Goal: Check status: Check status

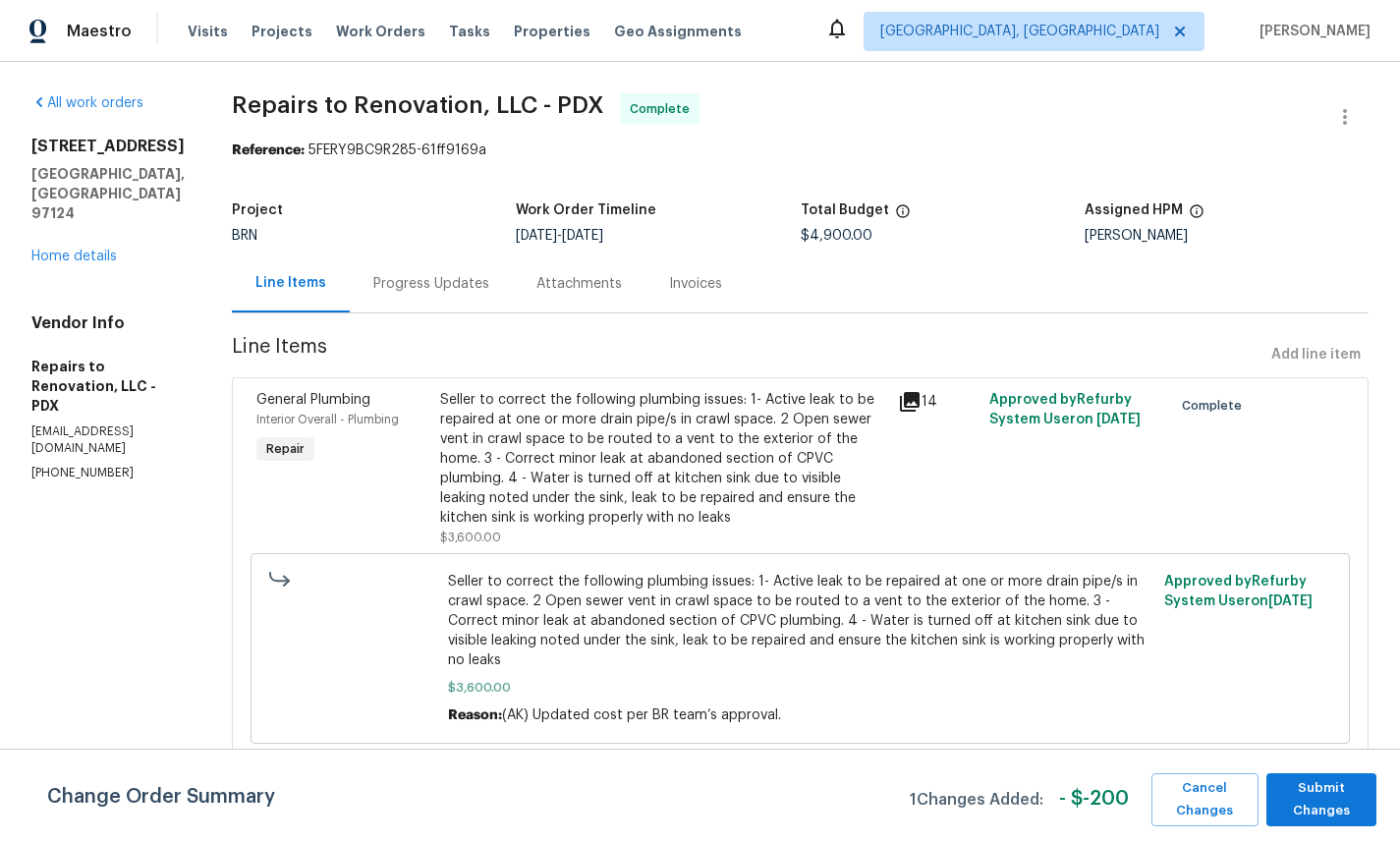
click at [903, 406] on icon at bounding box center [910, 402] width 24 height 24
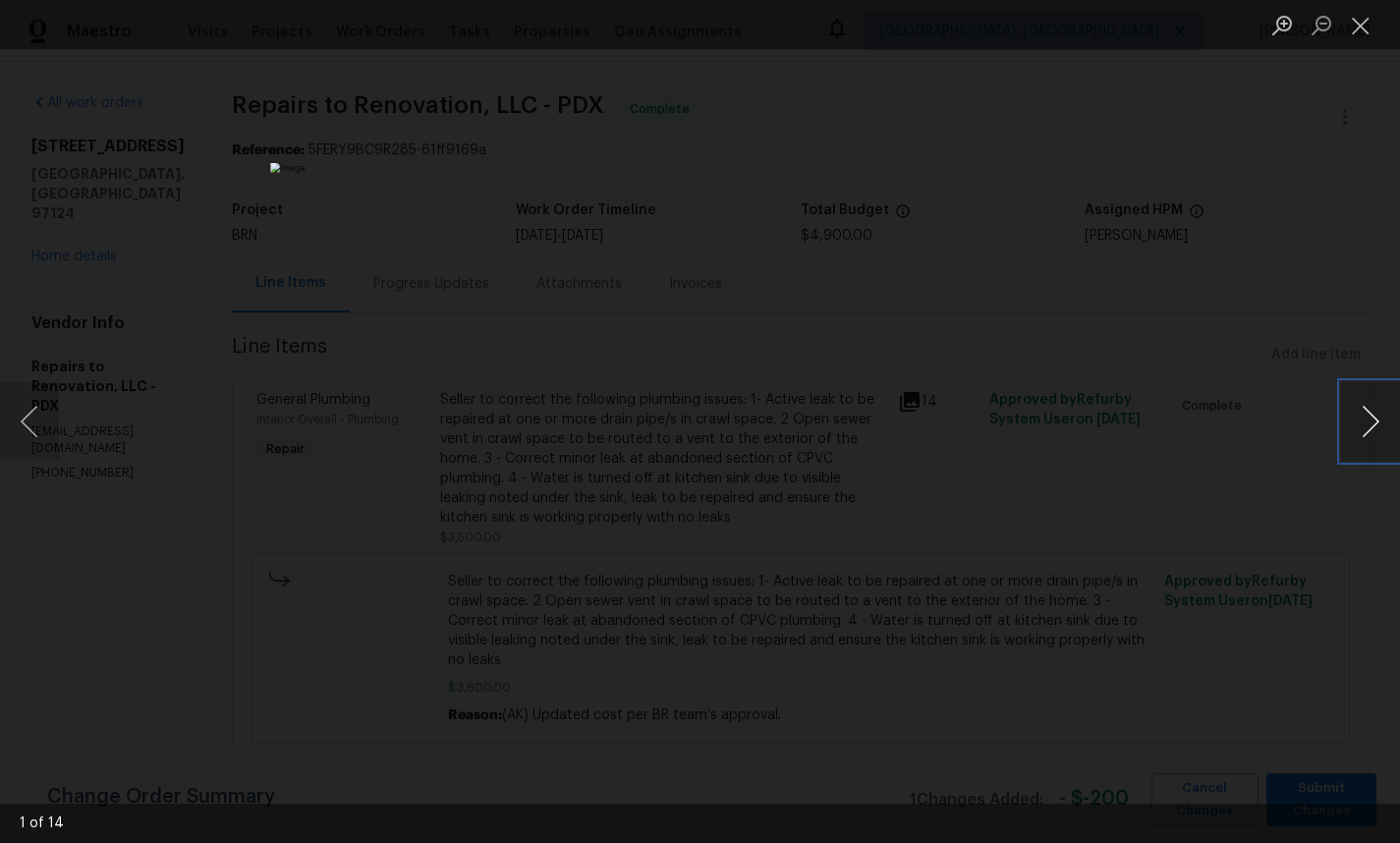
click at [1367, 430] on button "Next image" at bounding box center [1370, 421] width 59 height 78
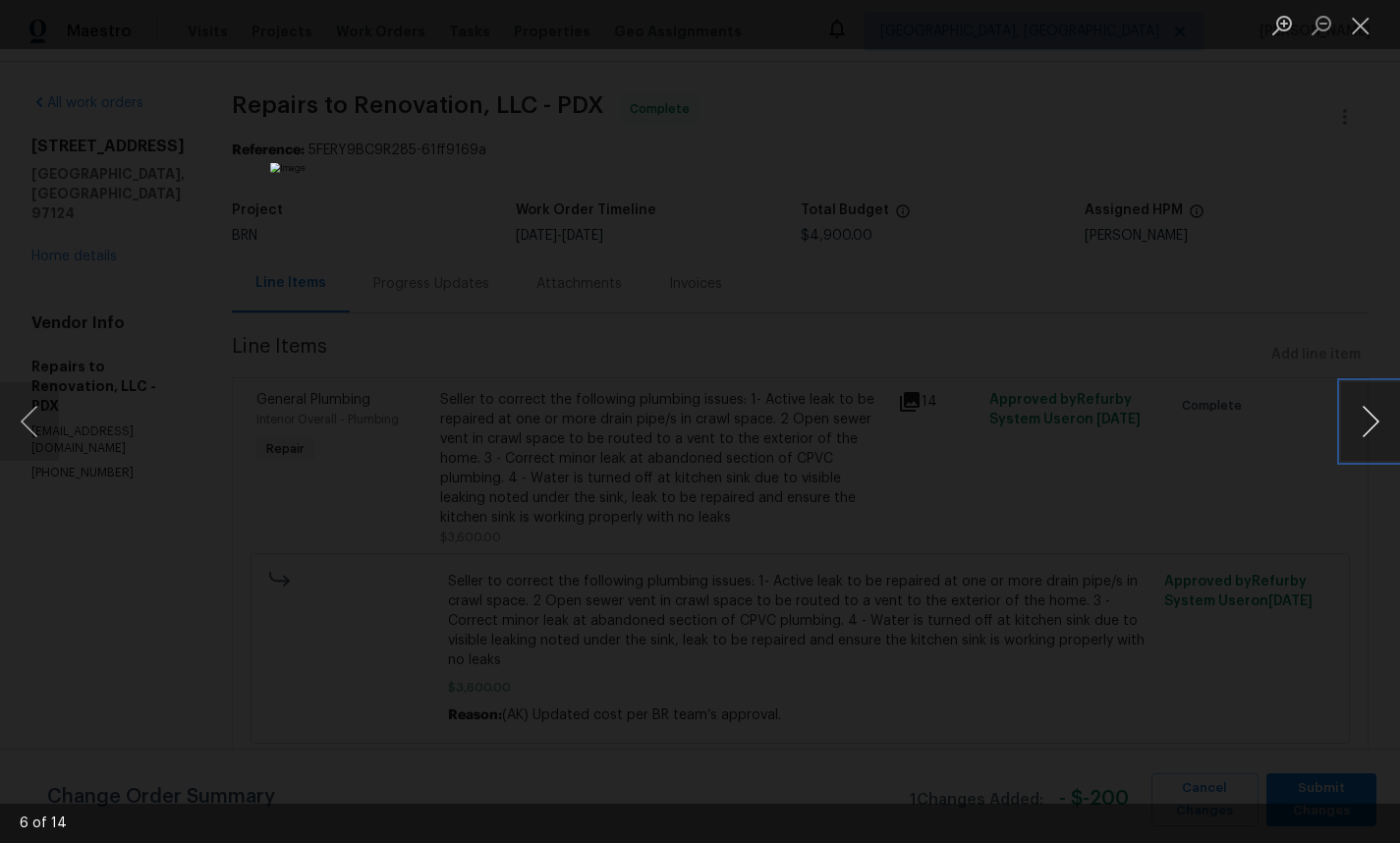
click at [1367, 430] on button "Next image" at bounding box center [1370, 421] width 59 height 78
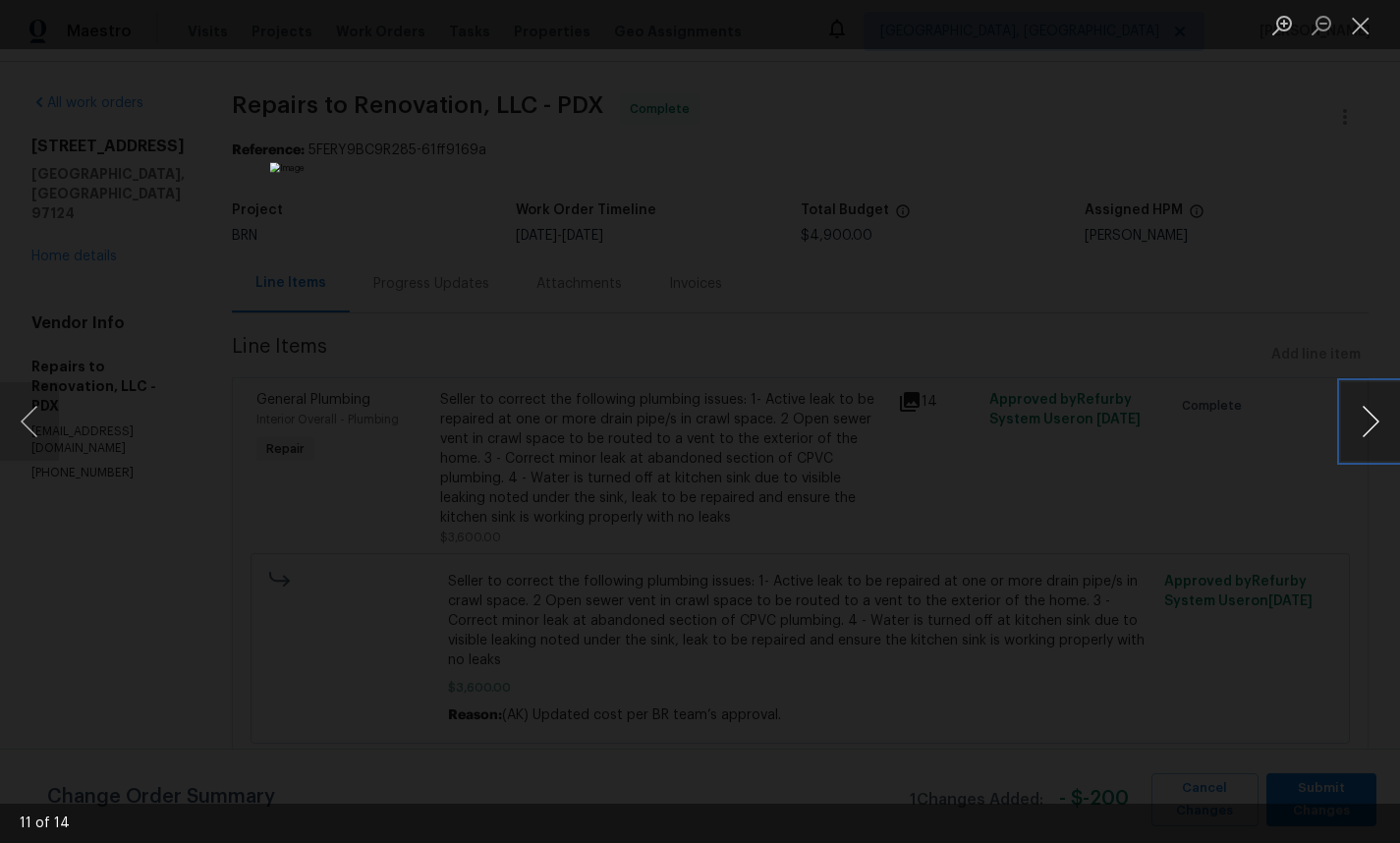
click at [1367, 430] on button "Next image" at bounding box center [1370, 421] width 59 height 78
click at [1363, 429] on button "Next image" at bounding box center [1370, 421] width 59 height 78
click at [1362, 429] on button "Next image" at bounding box center [1370, 421] width 59 height 78
click at [1358, 430] on button "Next image" at bounding box center [1370, 421] width 59 height 78
